Goal: Task Accomplishment & Management: Manage account settings

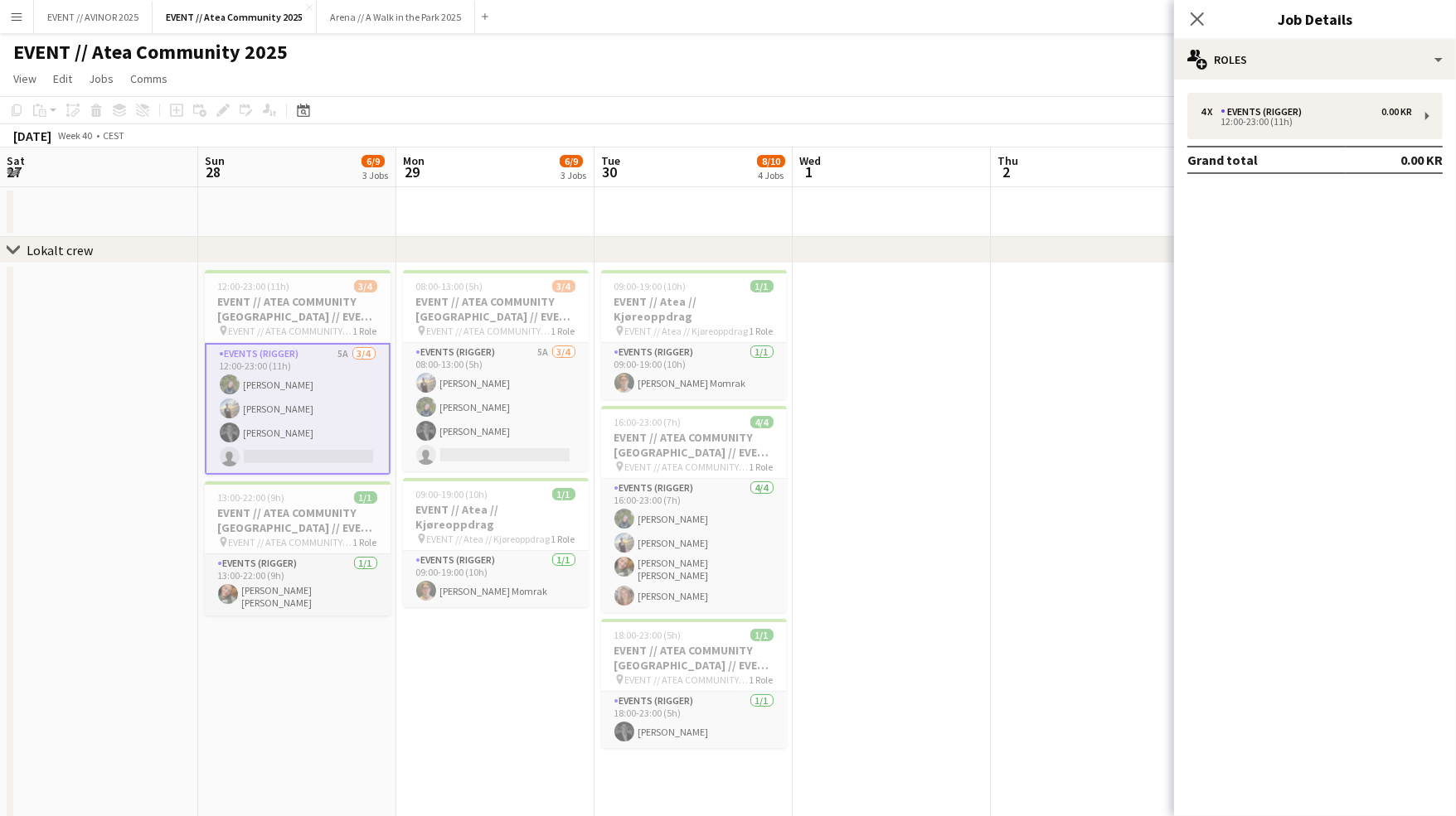
scroll to position [0, 399]
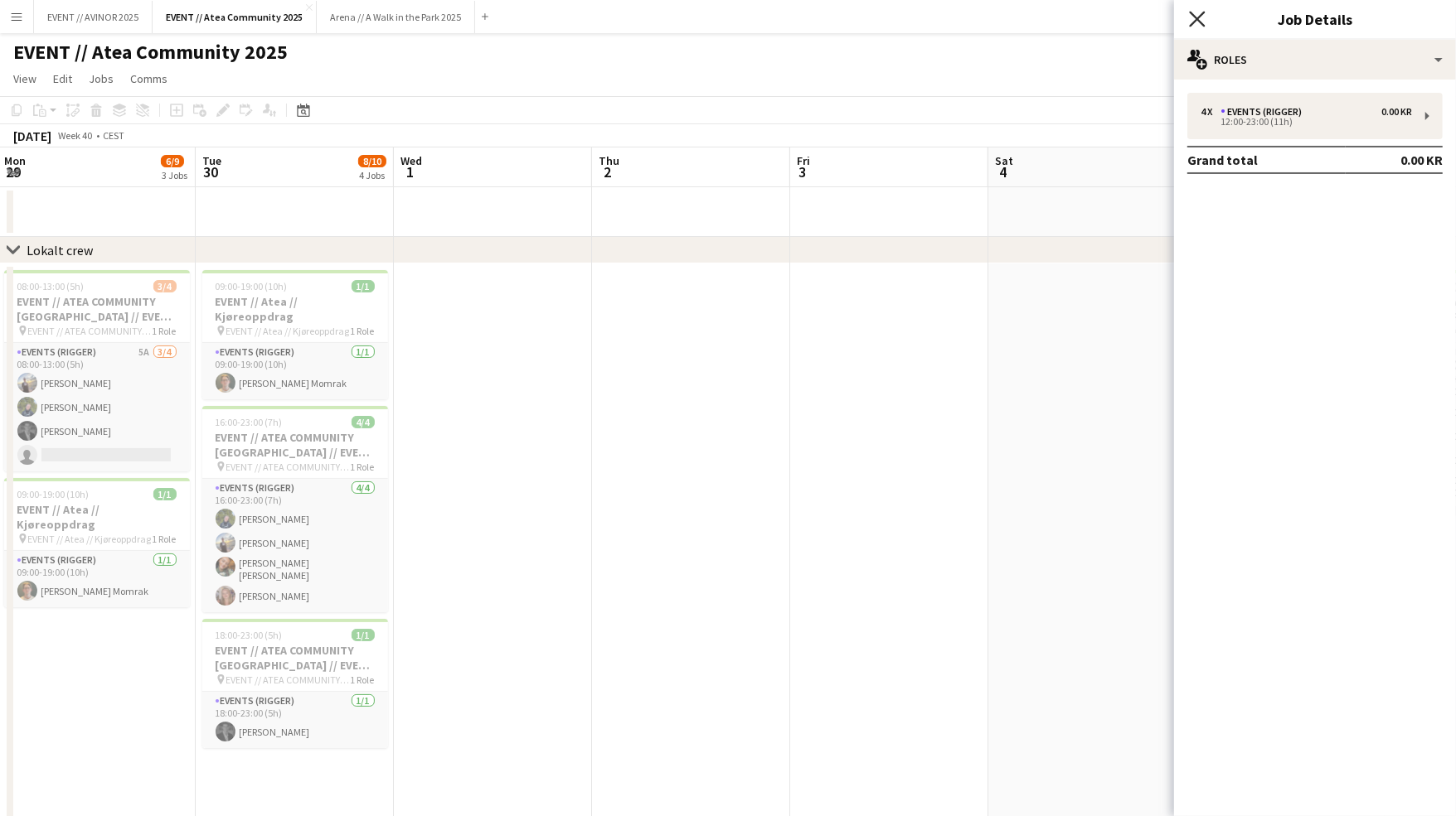
click at [1201, 20] on icon "Close pop-in" at bounding box center [1196, 18] width 16 height 16
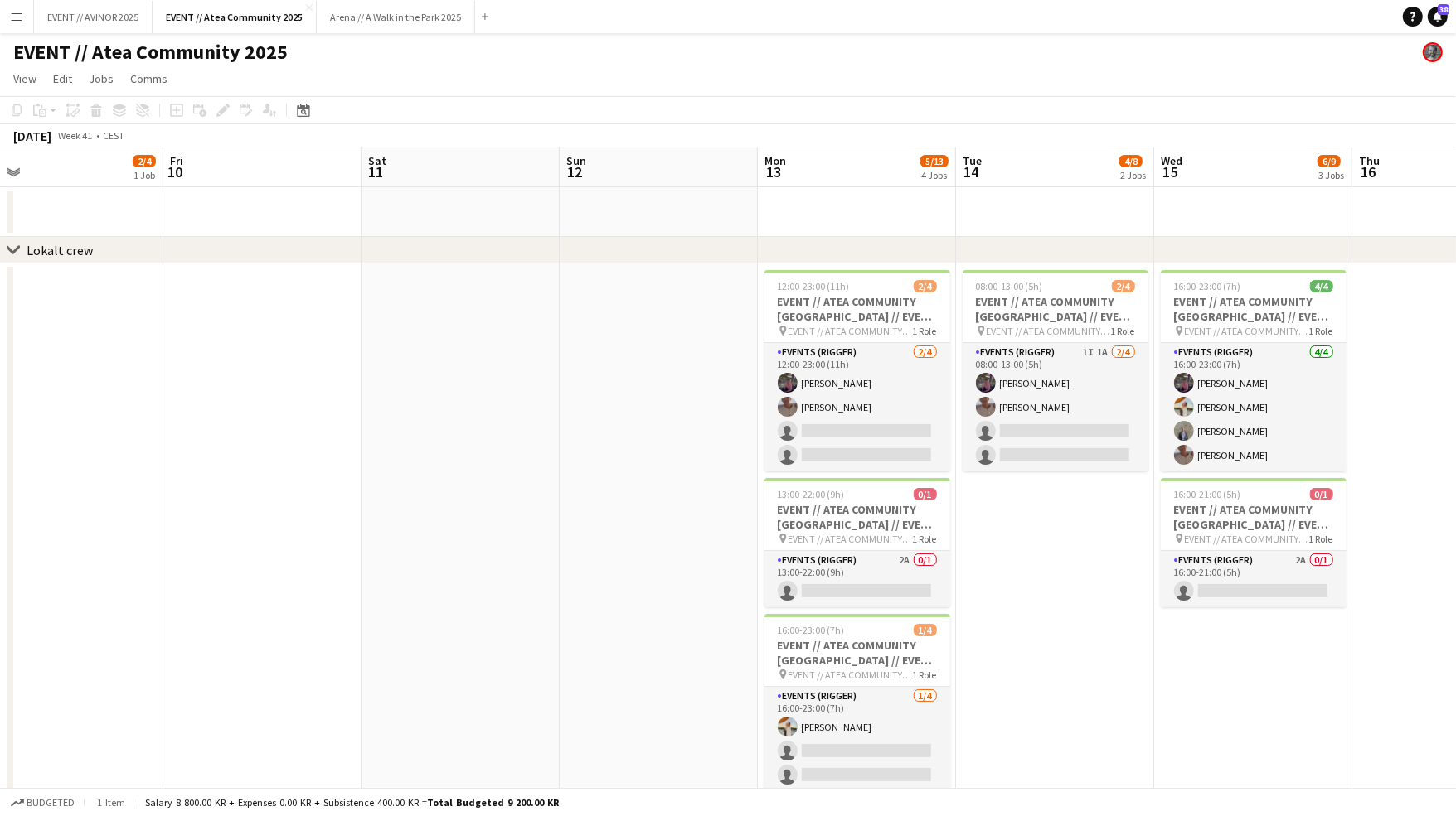
scroll to position [0, 632]
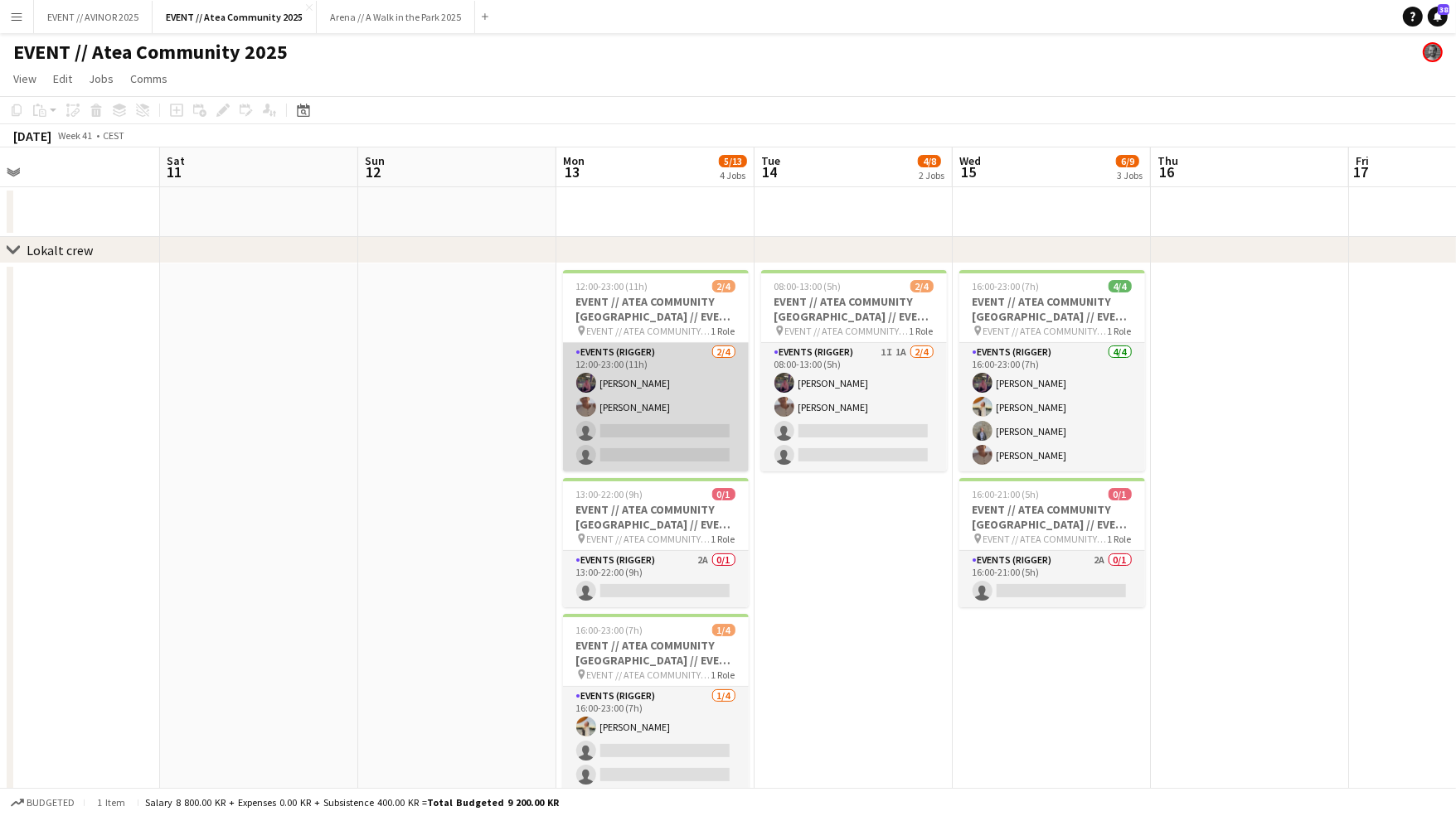
click at [697, 460] on app-card-role "Events (Rigger) [DATE] 12:00-23:00 (11h) [PERSON_NAME] [PERSON_NAME] single-neu…" at bounding box center [656, 407] width 186 height 128
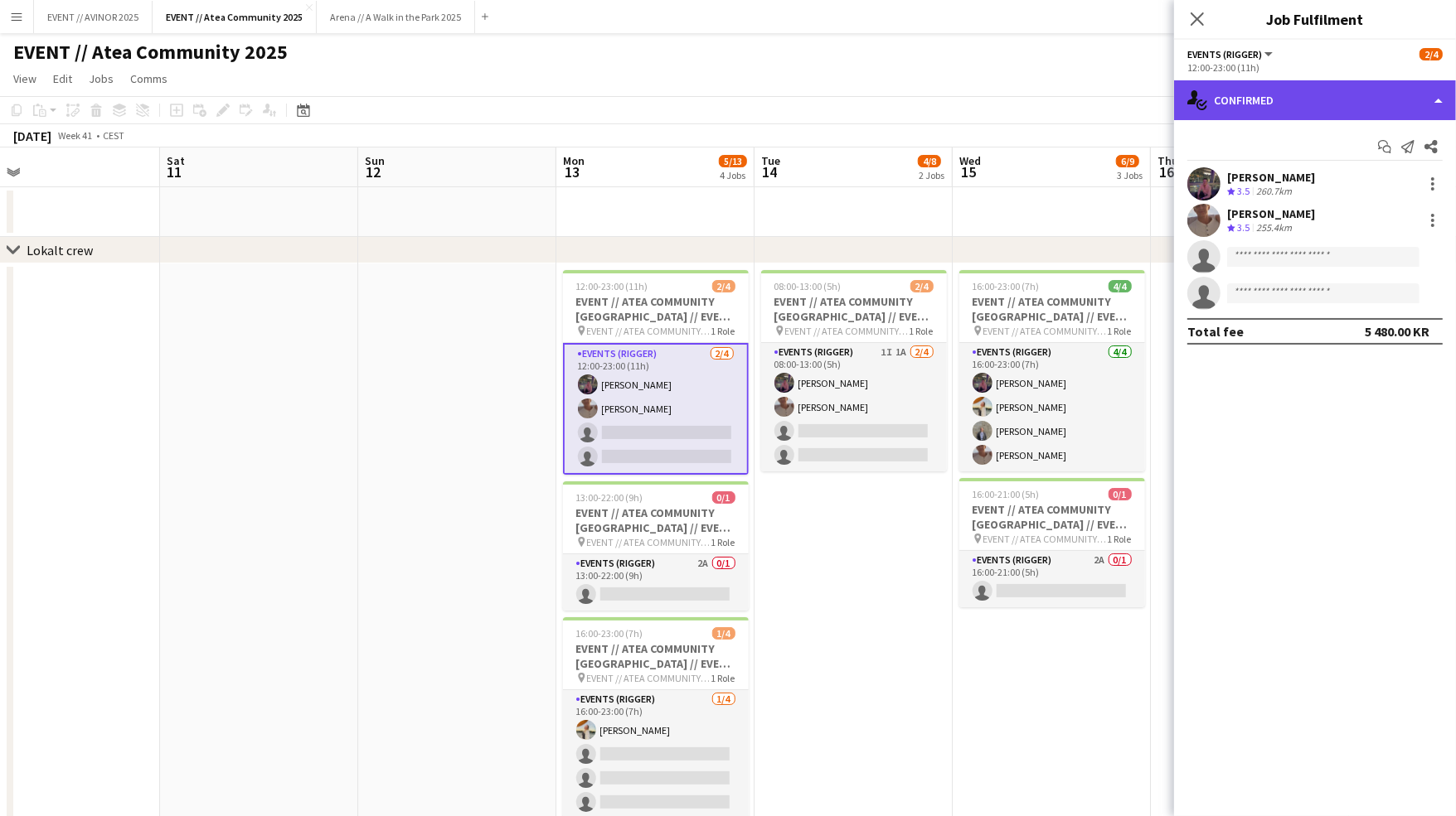
click at [1301, 108] on div "single-neutral-actions-check-2 Confirmed" at bounding box center [1315, 100] width 282 height 40
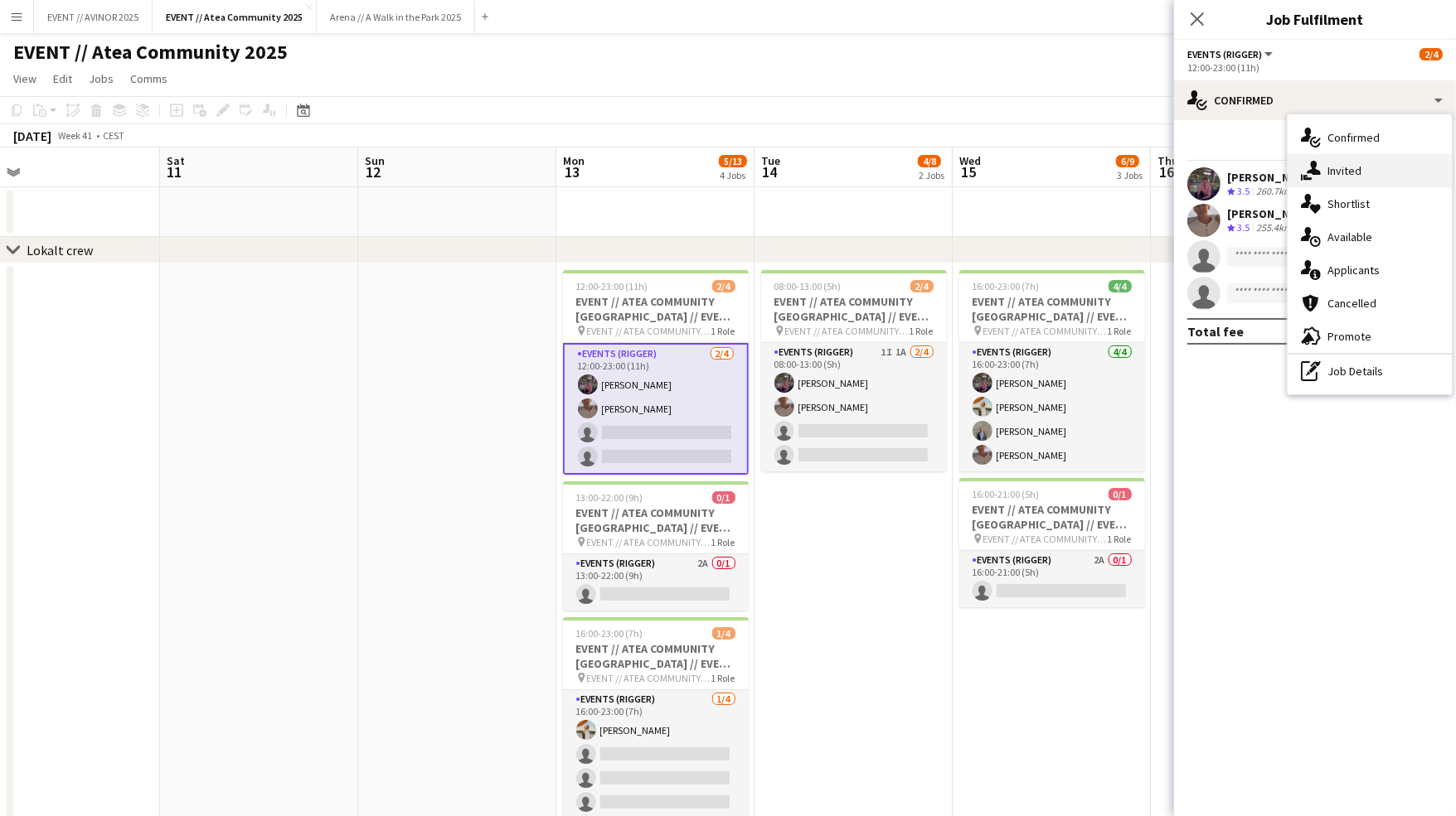
click at [1325, 177] on div "single-neutral-actions-share-1 Invited" at bounding box center [1370, 171] width 164 height 33
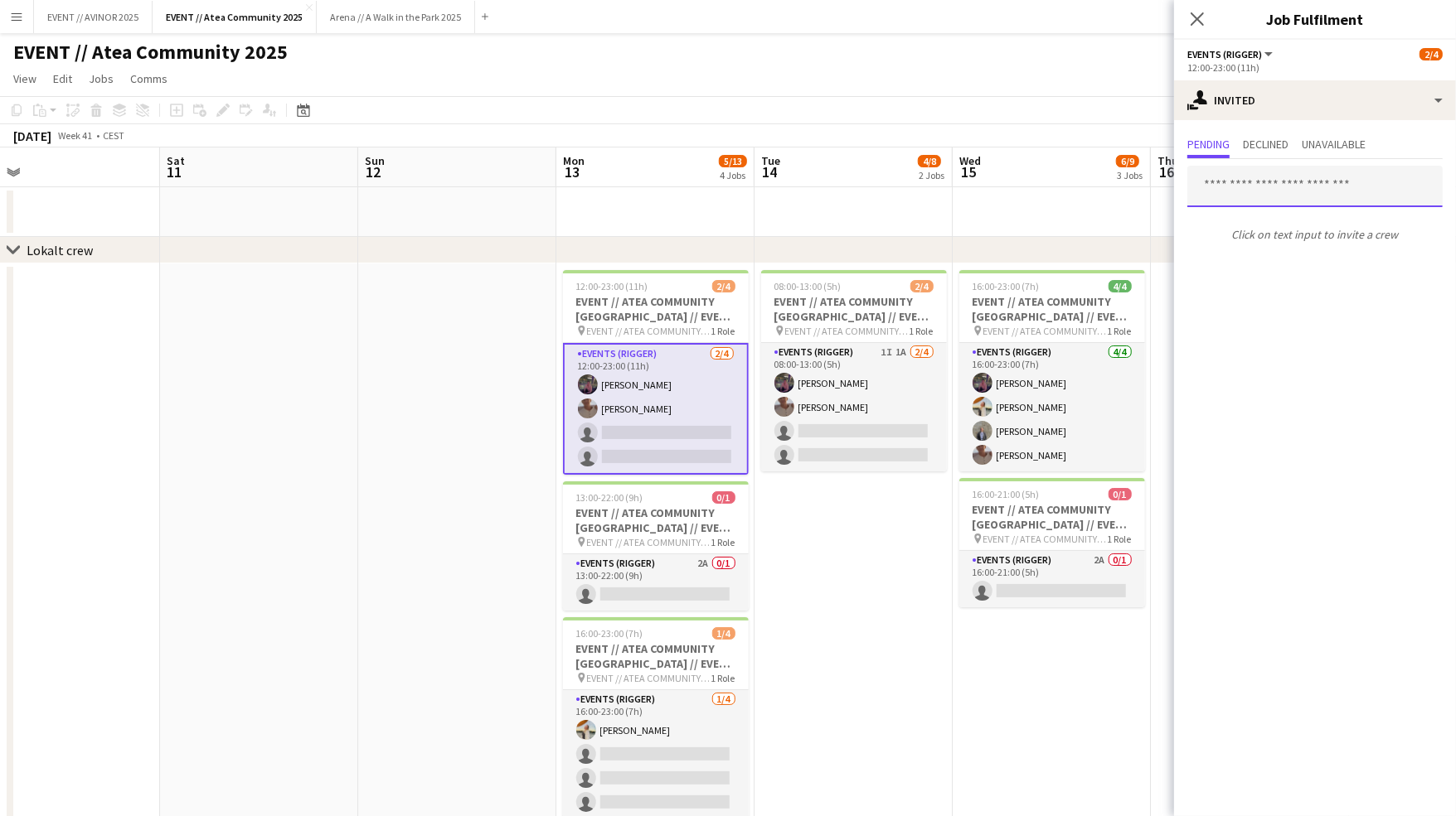
click at [1268, 192] on input "text" at bounding box center [1315, 187] width 255 height 42
click at [899, 100] on app-toolbar "Copy Paste Paste Command V Paste with crew Command Shift V Paste linked Job [GE…" at bounding box center [728, 110] width 1456 height 28
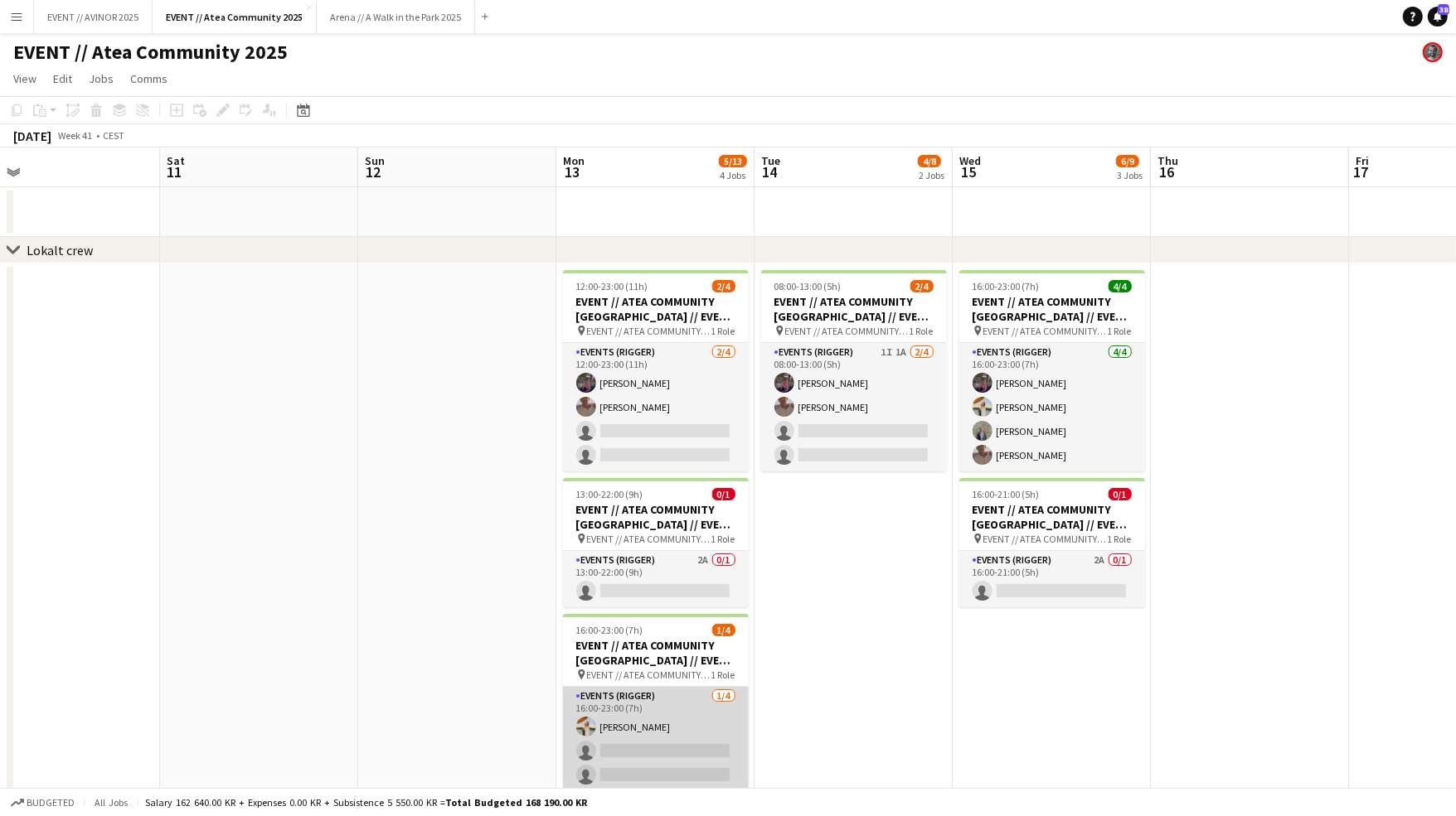
click at [692, 708] on app-card-role "Events (Rigger) [DATE] 16:00-23:00 (7h) [PERSON_NAME] single-neutral-actions si…" at bounding box center [656, 751] width 186 height 128
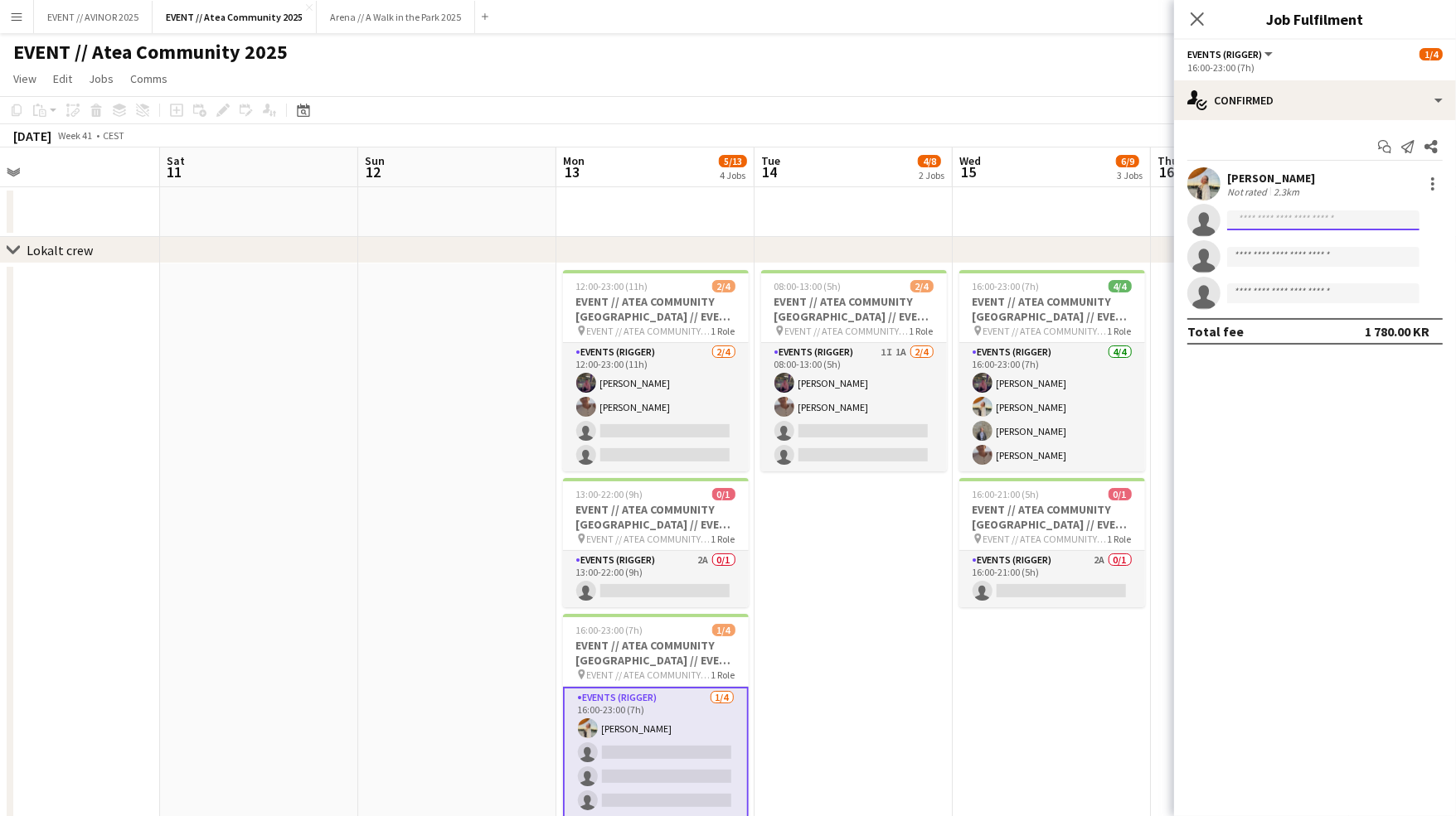
click at [1260, 211] on input at bounding box center [1323, 220] width 193 height 20
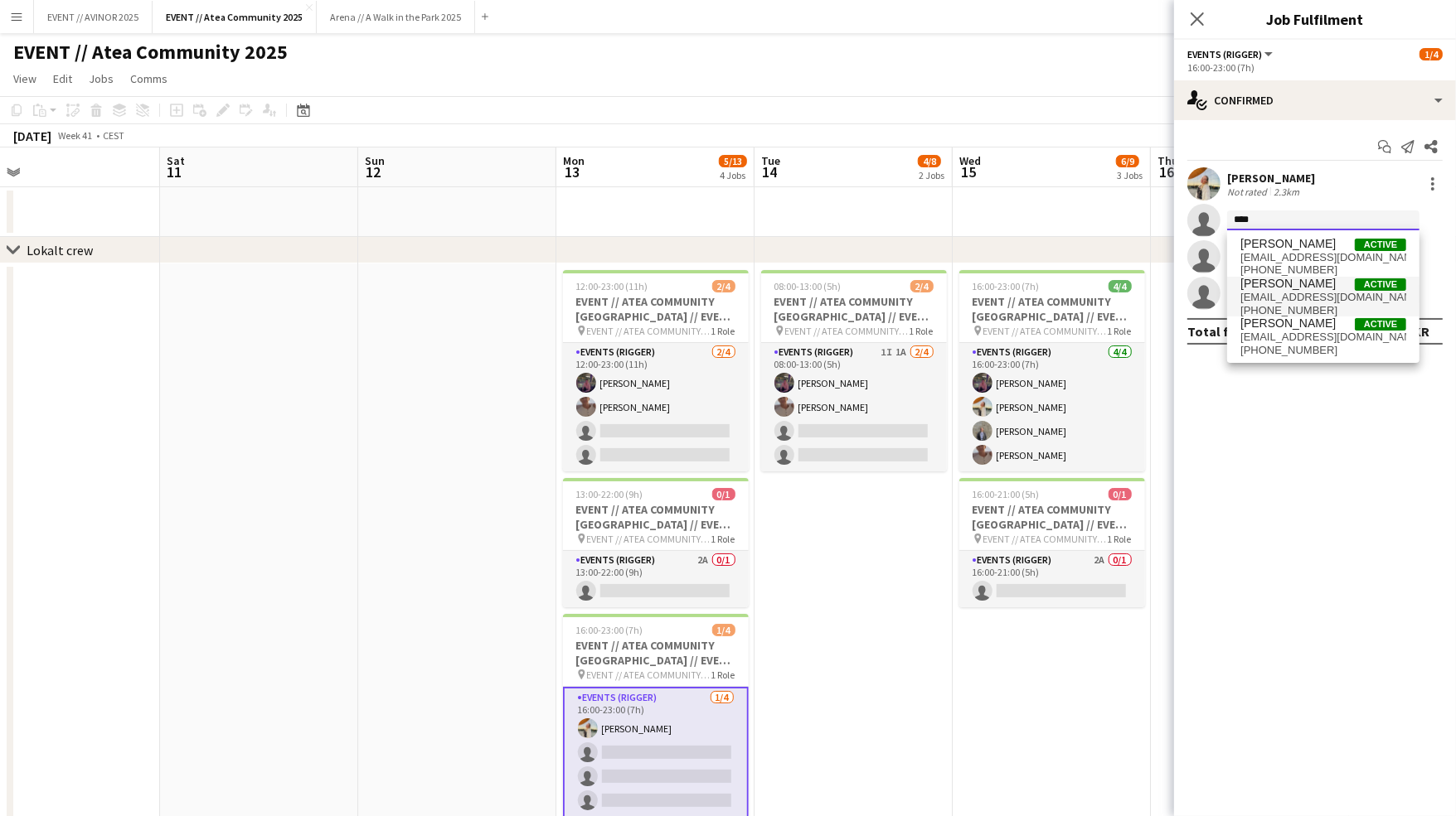
type input "****"
click at [1284, 301] on span "[EMAIL_ADDRESS][DOMAIN_NAME]" at bounding box center [1323, 298] width 166 height 13
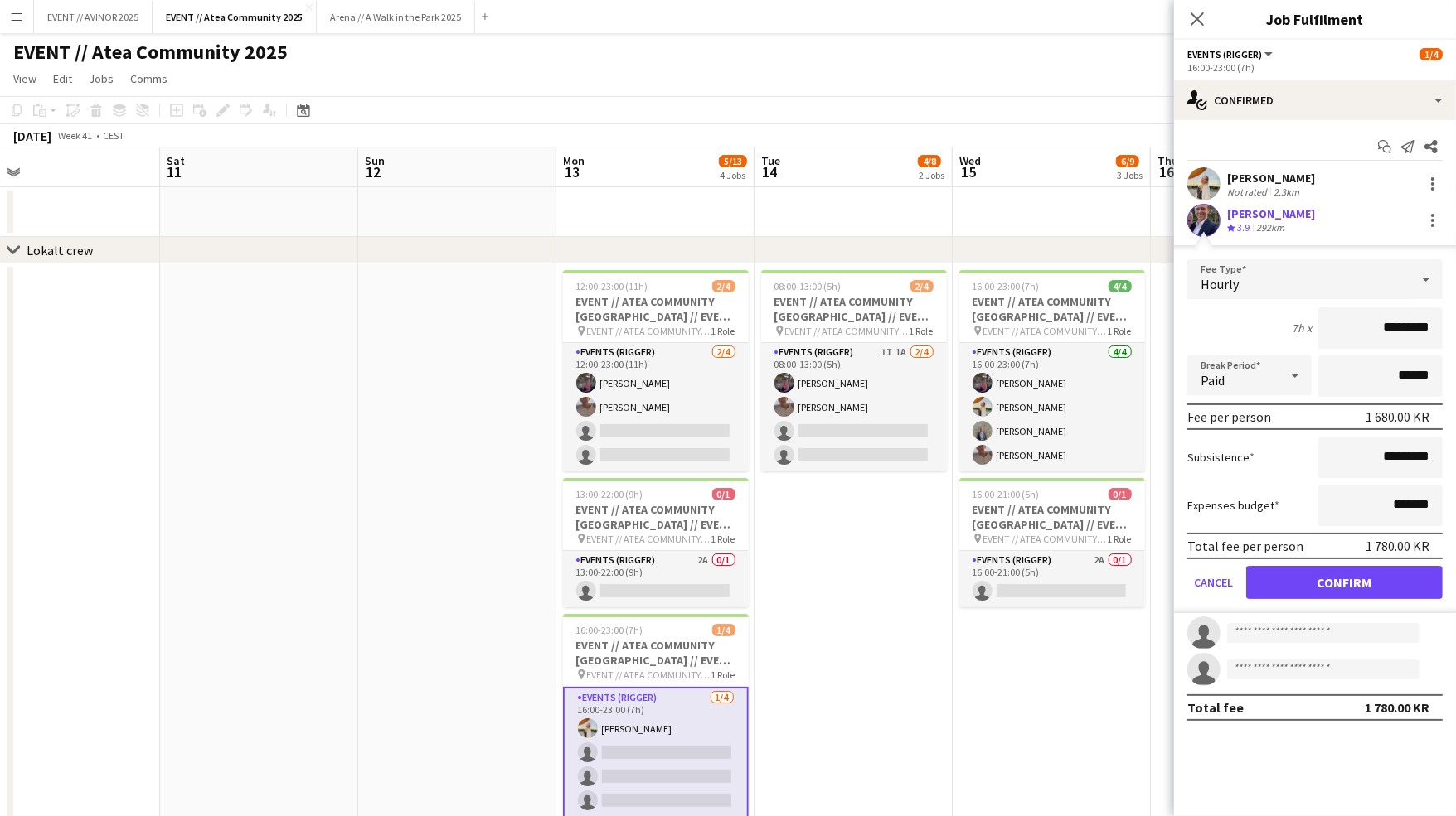
click at [1186, 5] on div "Close pop-in" at bounding box center [1196, 19] width 46 height 38
click at [1191, 13] on icon at bounding box center [1196, 18] width 16 height 16
